Goal: Use online tool/utility: Utilize a website feature to perform a specific function

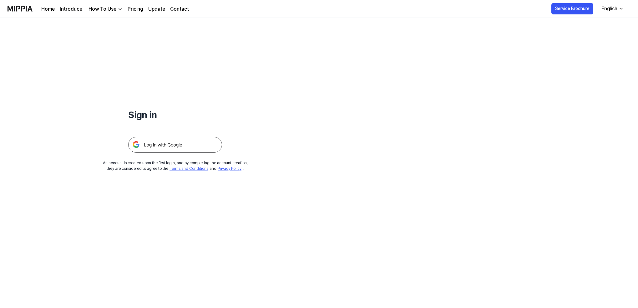
click at [168, 144] on img at bounding box center [175, 145] width 94 height 16
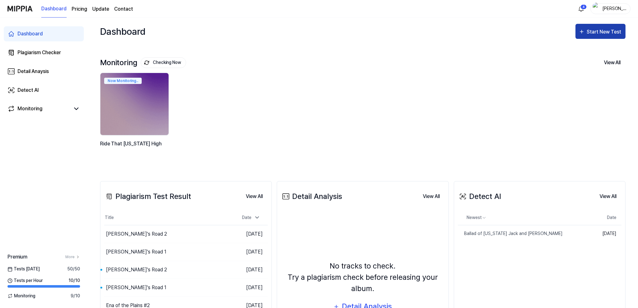
click at [594, 31] on div "Start New Test" at bounding box center [605, 32] width 36 height 8
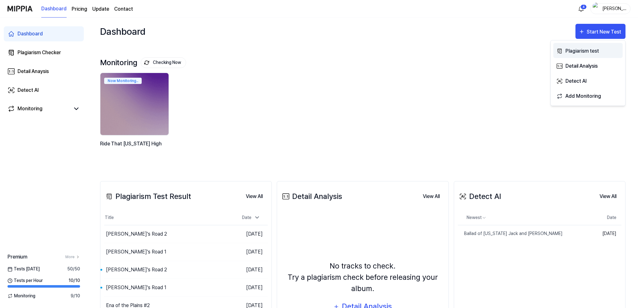
click at [573, 50] on div "Plagiarism test" at bounding box center [593, 51] width 54 height 8
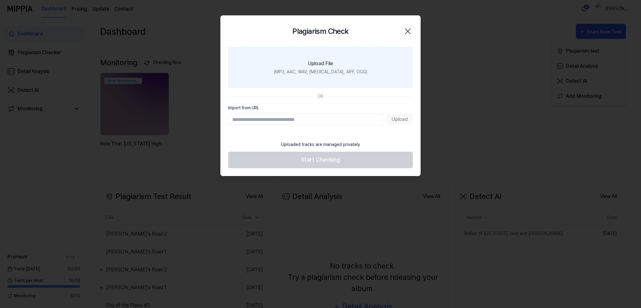
click at [328, 66] on div "Upload File" at bounding box center [320, 64] width 25 height 8
click at [0, 0] on input "Upload File (MP3, AAC, WAV, FLAC, AIFF, OGG)" at bounding box center [0, 0] width 0 height 0
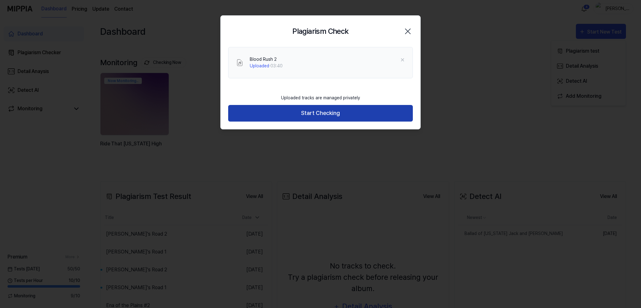
drag, startPoint x: 321, startPoint y: 114, endPoint x: 315, endPoint y: 114, distance: 5.6
click at [321, 114] on button "Start Checking" at bounding box center [320, 113] width 185 height 17
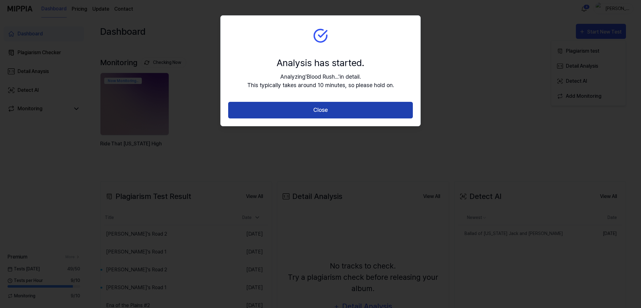
click at [313, 109] on button "Close" at bounding box center [320, 110] width 185 height 17
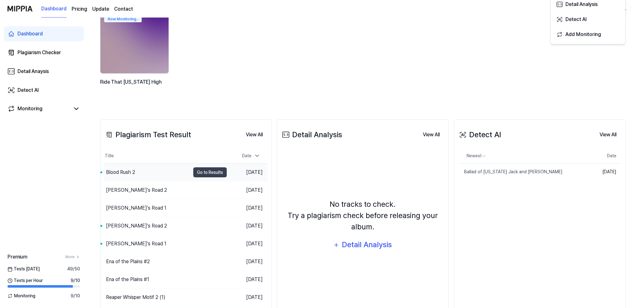
scroll to position [62, 0]
click at [133, 171] on div "Blood Rush 2" at bounding box center [120, 172] width 29 height 8
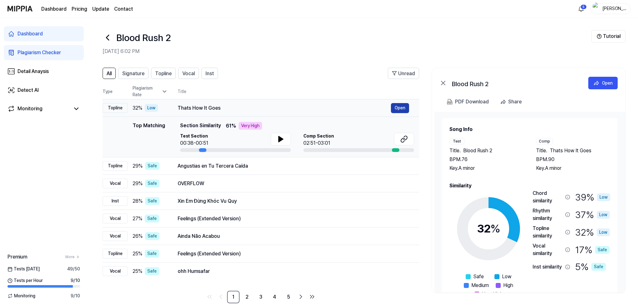
click at [399, 106] on button "Open" at bounding box center [400, 108] width 18 height 10
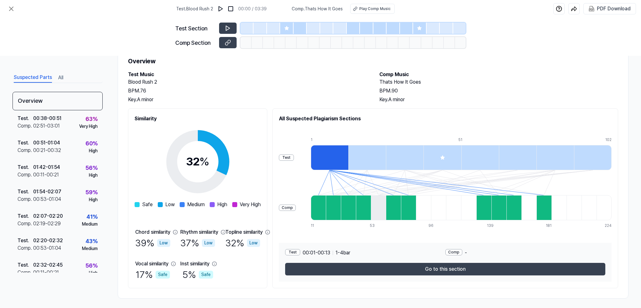
scroll to position [25, 0]
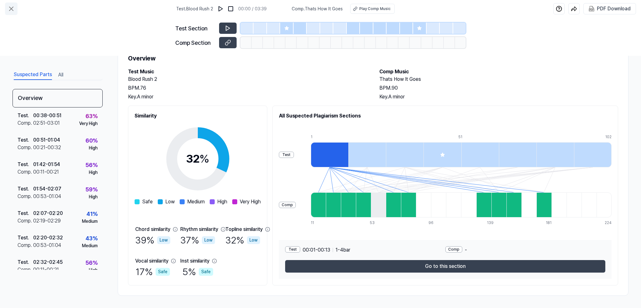
click at [13, 8] on icon at bounding box center [12, 9] width 8 height 8
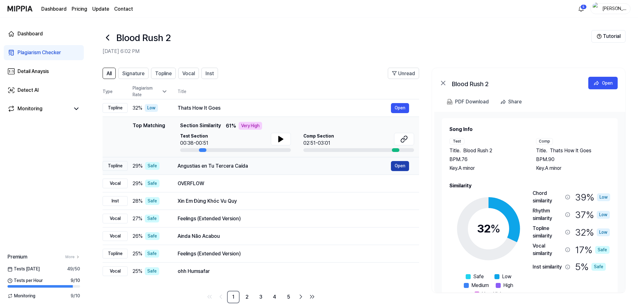
click at [401, 164] on button "Open" at bounding box center [400, 166] width 18 height 10
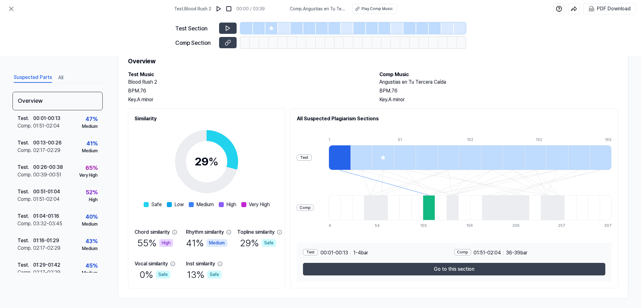
scroll to position [25, 0]
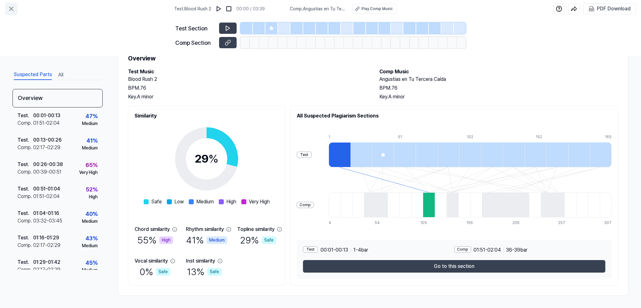
click at [13, 7] on icon at bounding box center [12, 9] width 8 height 8
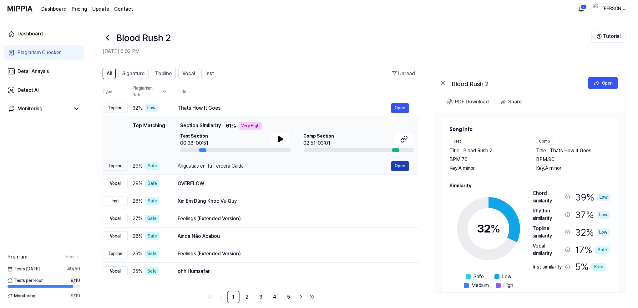
click at [397, 165] on button "Open" at bounding box center [400, 166] width 18 height 10
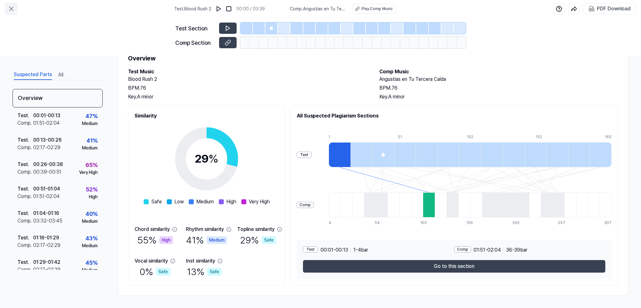
click at [11, 8] on icon at bounding box center [11, 9] width 4 height 4
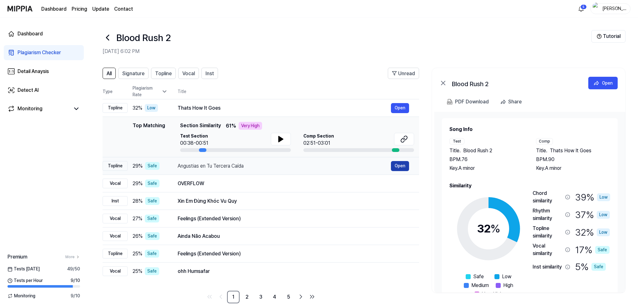
click at [400, 166] on button "Open" at bounding box center [400, 166] width 18 height 10
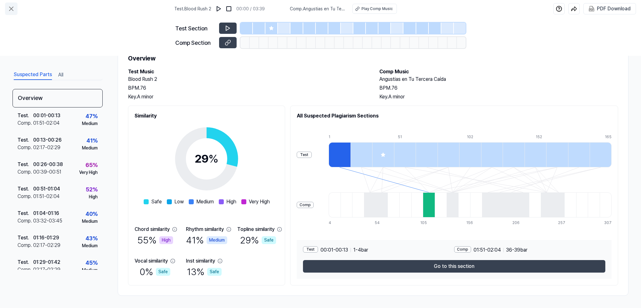
click at [11, 10] on icon at bounding box center [12, 9] width 8 height 8
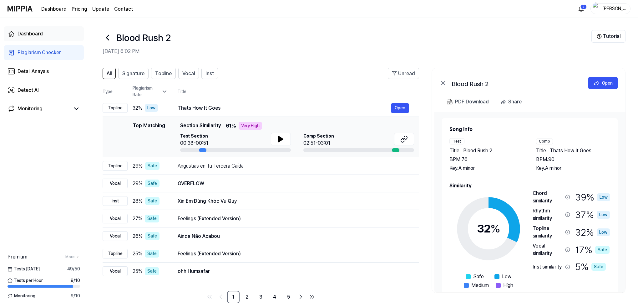
click at [28, 30] on div "Dashboard" at bounding box center [30, 34] width 25 height 8
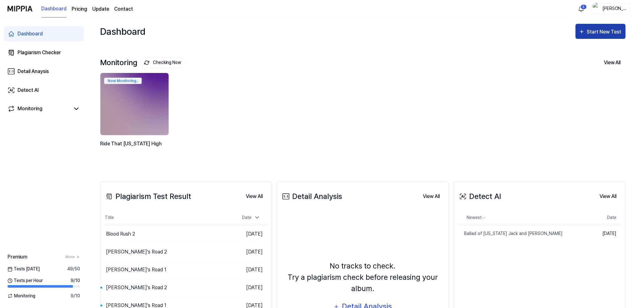
click at [597, 30] on div "Start New Test" at bounding box center [605, 32] width 36 height 8
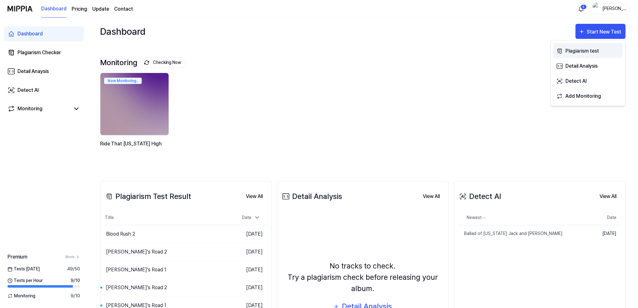
click at [579, 50] on div "Plagiarism test" at bounding box center [593, 51] width 54 height 8
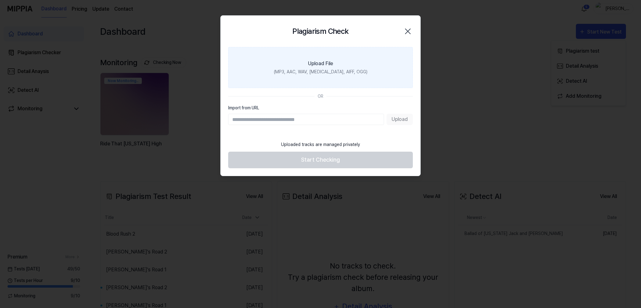
click at [332, 59] on label "Upload File (MP3, AAC, WAV, FLAC, AIFF, OGG)" at bounding box center [320, 67] width 185 height 41
click at [0, 0] on input "Upload File (MP3, AAC, WAV, FLAC, AIFF, OGG)" at bounding box center [0, 0] width 0 height 0
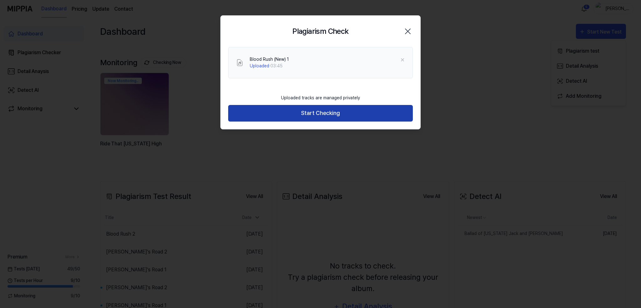
click at [314, 113] on button "Start Checking" at bounding box center [320, 113] width 185 height 17
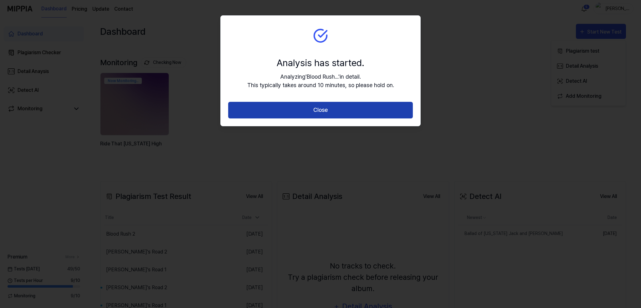
click at [314, 112] on button "Close" at bounding box center [320, 110] width 185 height 17
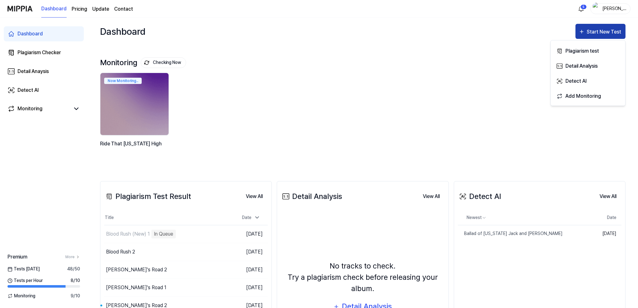
click at [599, 30] on div "Start New Test" at bounding box center [605, 32] width 36 height 8
click at [597, 29] on div "Start New Test" at bounding box center [605, 32] width 36 height 8
click at [573, 49] on div "Plagiarism test" at bounding box center [593, 51] width 54 height 8
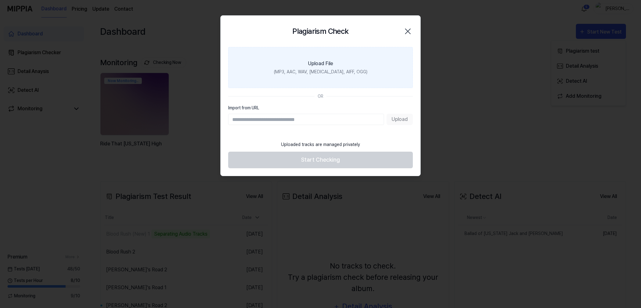
click at [295, 59] on label "Upload File (MP3, AAC, WAV, FLAC, AIFF, OGG)" at bounding box center [320, 67] width 185 height 41
click at [0, 0] on input "Upload File (MP3, AAC, WAV, FLAC, AIFF, OGG)" at bounding box center [0, 0] width 0 height 0
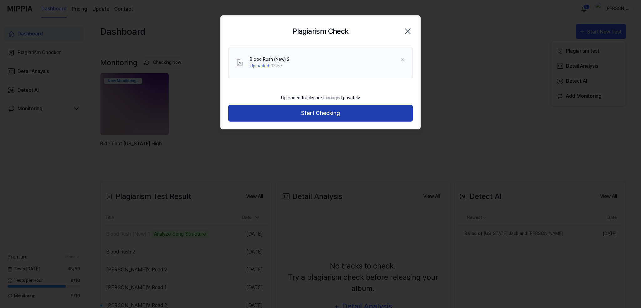
click at [313, 111] on button "Start Checking" at bounding box center [320, 113] width 185 height 17
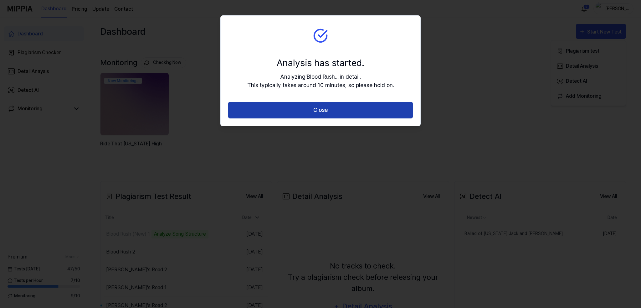
click at [326, 111] on button "Close" at bounding box center [320, 110] width 185 height 17
